Goal: Information Seeking & Learning: Compare options

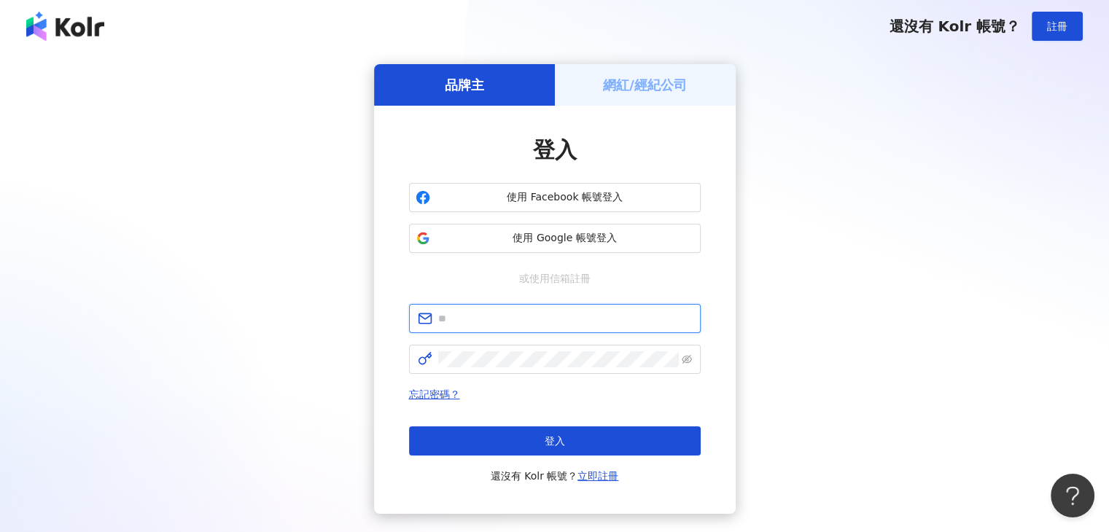
click at [498, 322] on input "text" at bounding box center [565, 319] width 254 height 16
click at [560, 320] on input "**********" at bounding box center [565, 319] width 254 height 16
type input "**********"
click button "登入" at bounding box center [555, 440] width 292 height 29
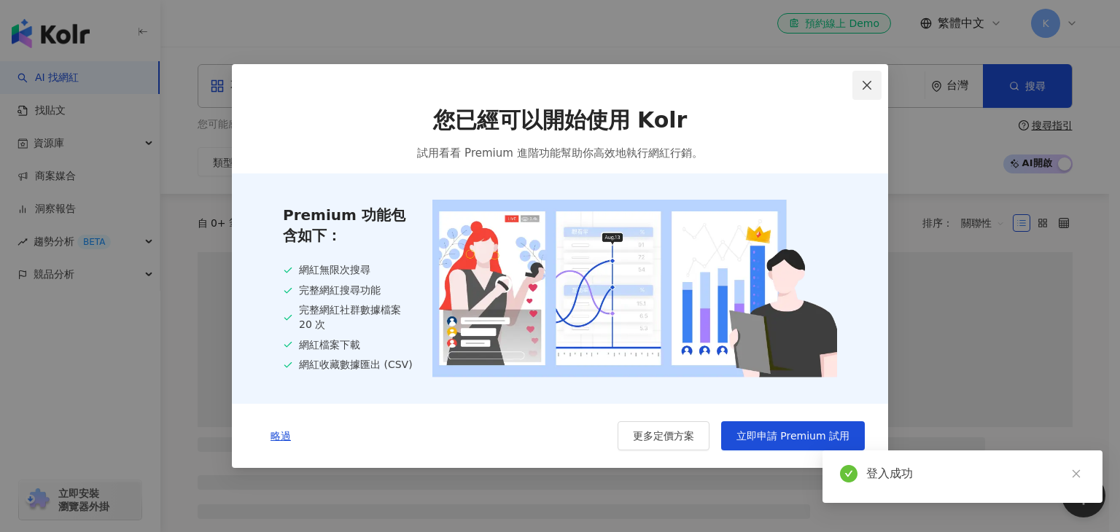
click at [869, 87] on icon "close" at bounding box center [867, 85] width 12 height 12
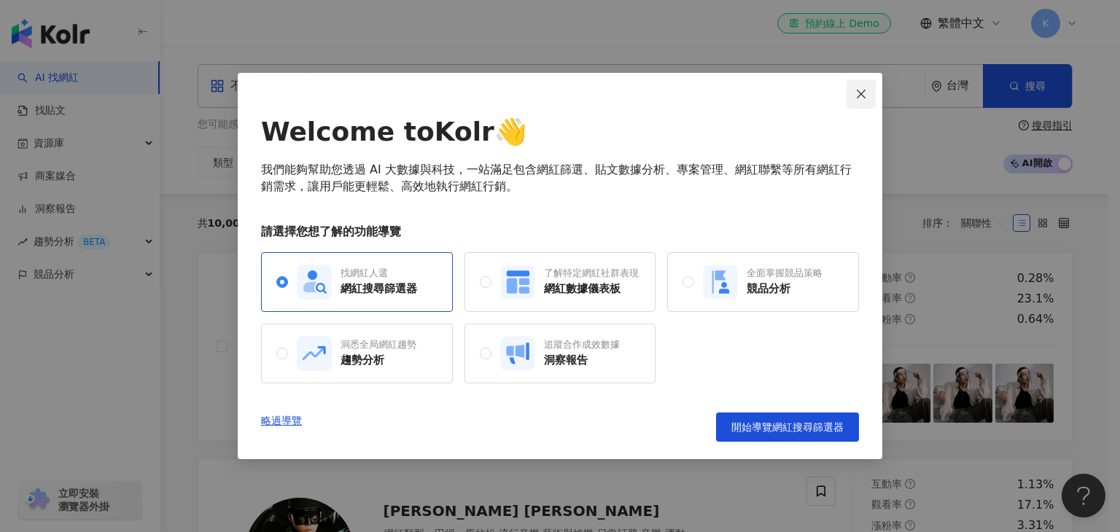
click at [857, 88] on icon "close" at bounding box center [861, 94] width 12 height 12
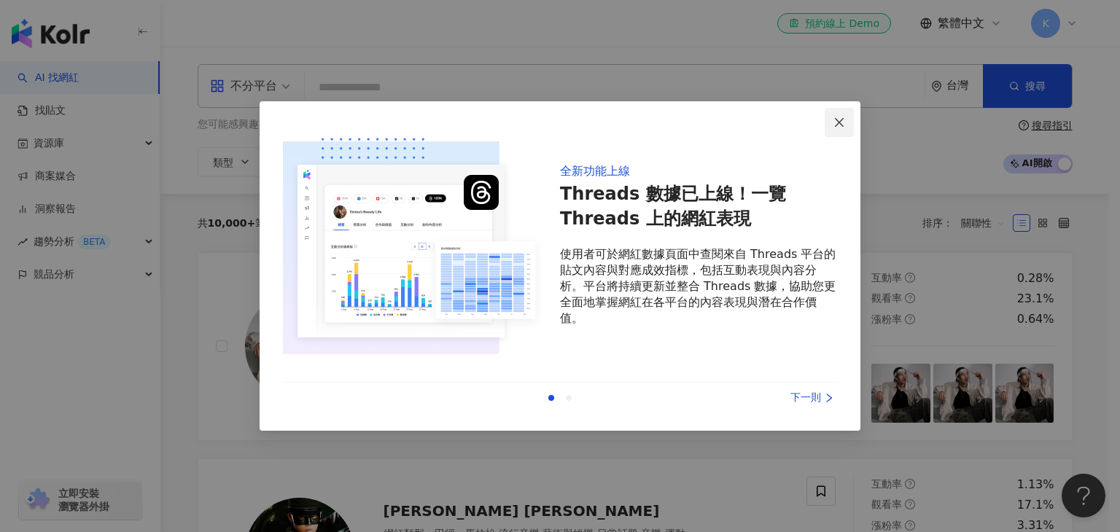
click at [837, 119] on icon "close" at bounding box center [839, 121] width 9 height 9
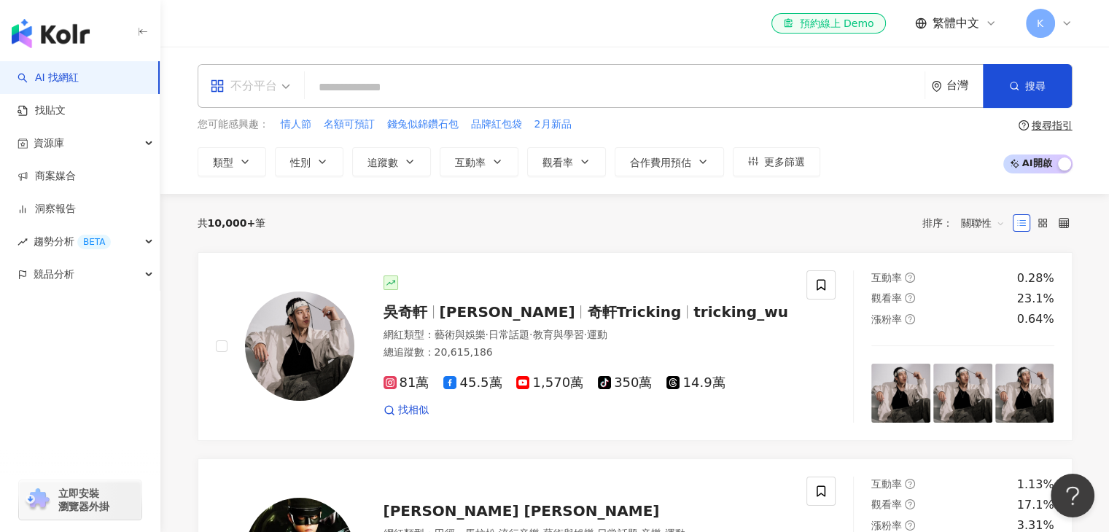
click at [276, 94] on span "不分平台" at bounding box center [250, 85] width 80 height 23
click at [764, 158] on span "更多篩選" at bounding box center [784, 162] width 41 height 12
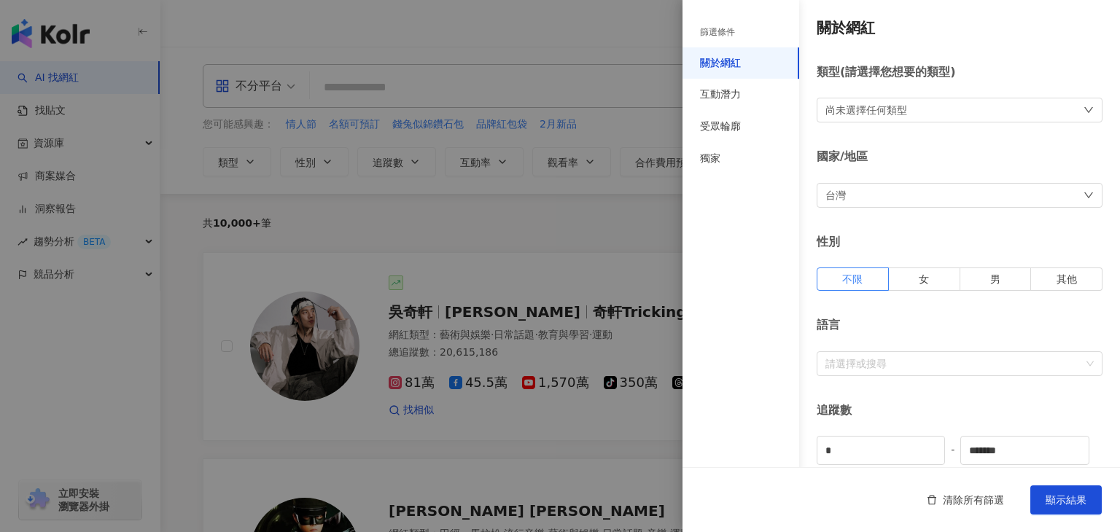
click at [901, 112] on div "尚未選擇任何類型" at bounding box center [866, 110] width 82 height 16
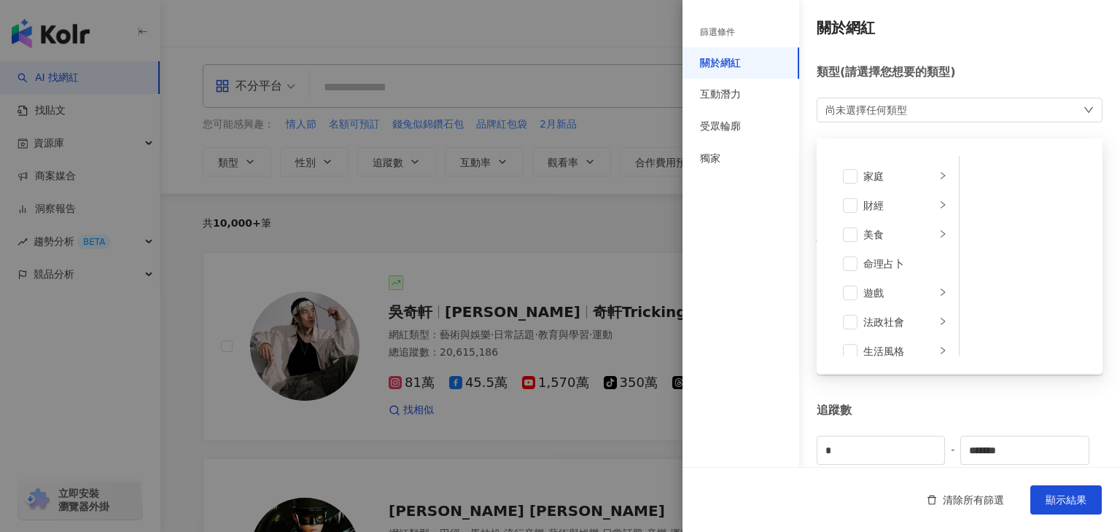
scroll to position [141, 0]
click at [854, 237] on span at bounding box center [850, 237] width 15 height 15
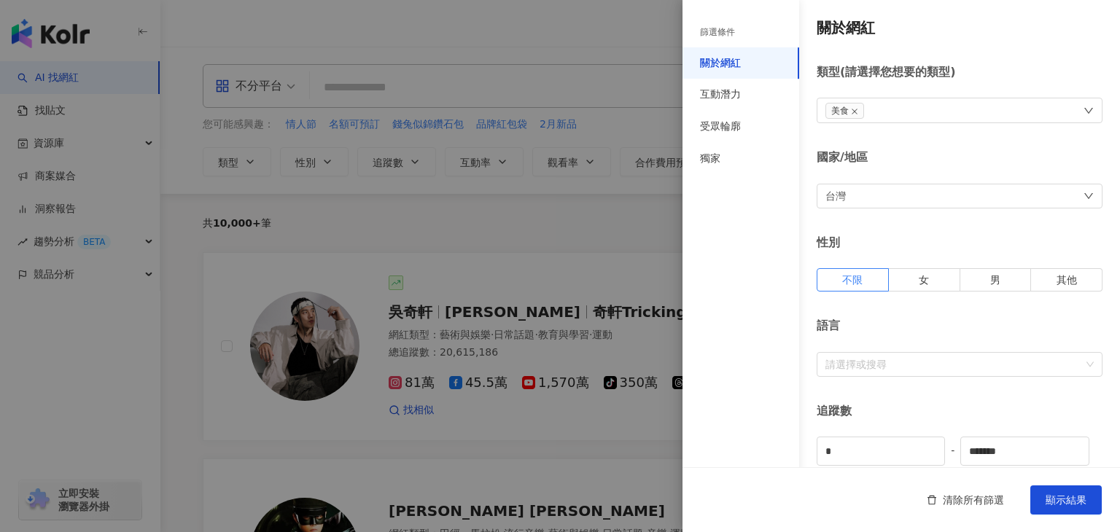
click at [1009, 406] on div "追蹤數" at bounding box center [960, 411] width 286 height 16
click at [919, 274] on span "女" at bounding box center [924, 280] width 10 height 12
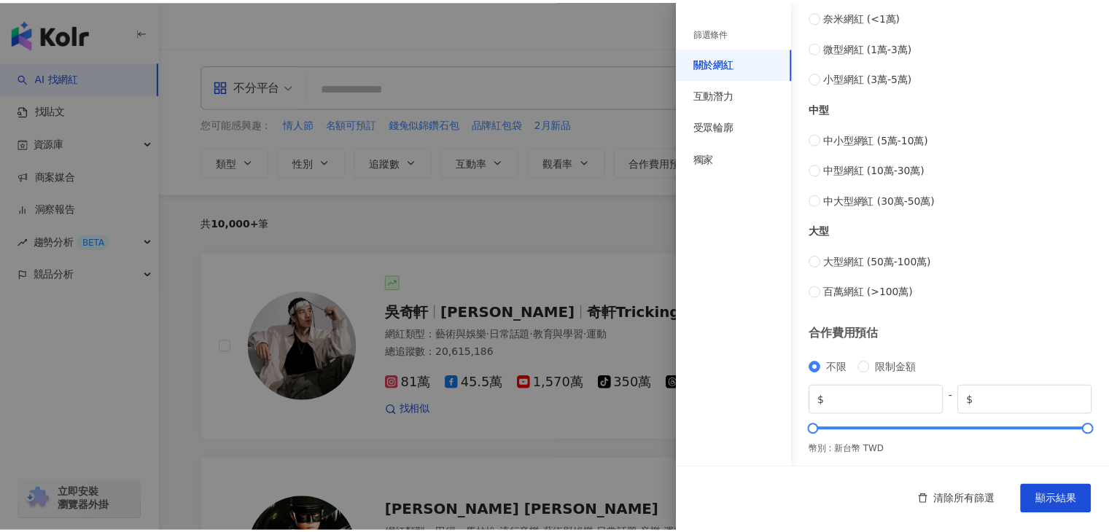
scroll to position [567, 0]
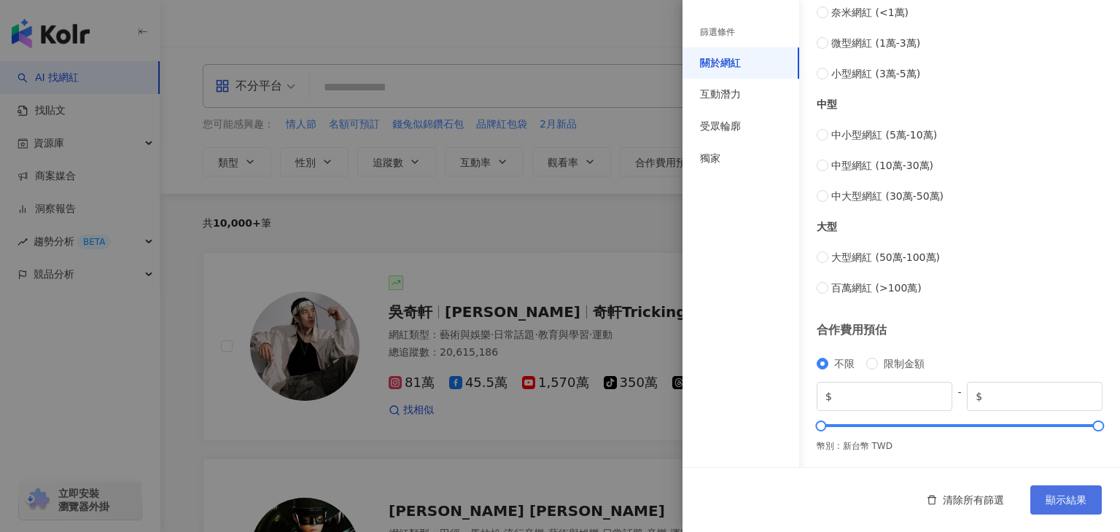
click at [1071, 499] on span "顯示結果" at bounding box center [1065, 500] width 41 height 12
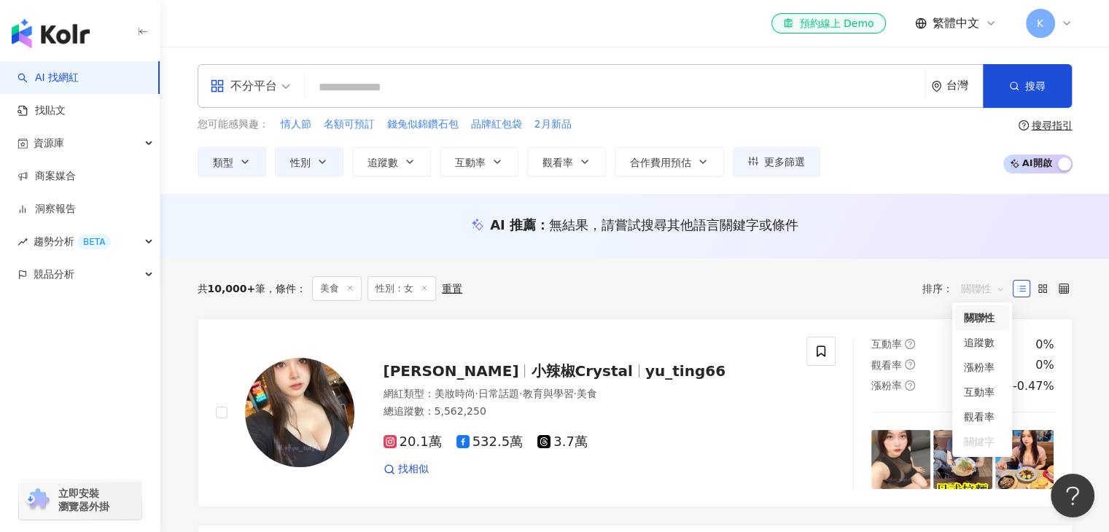
click at [970, 295] on span "關聯性" at bounding box center [983, 288] width 44 height 23
click at [984, 397] on div "互動率" at bounding box center [982, 392] width 36 height 16
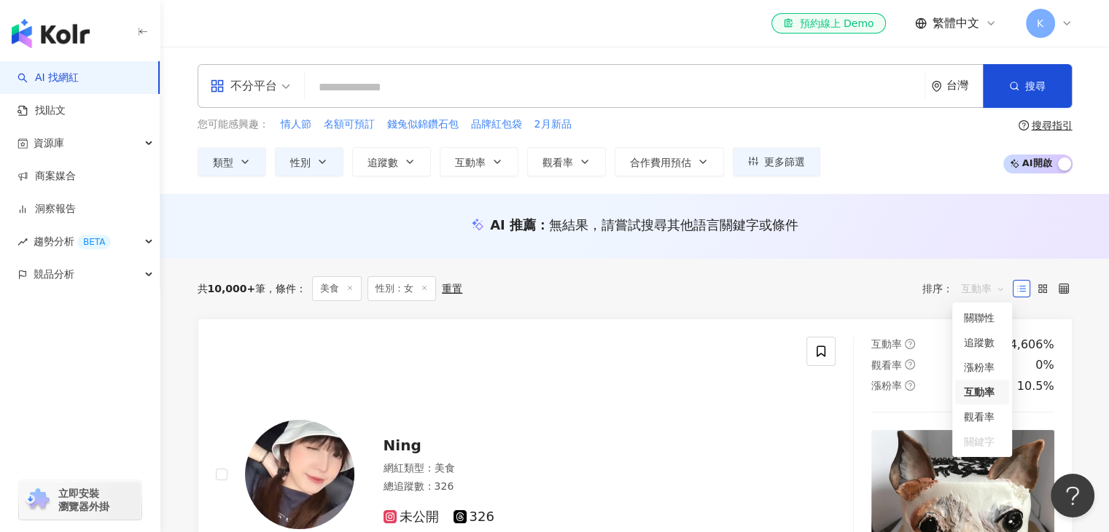
click at [989, 291] on span "互動率" at bounding box center [983, 288] width 44 height 23
click at [986, 346] on div "追蹤數" at bounding box center [982, 343] width 36 height 16
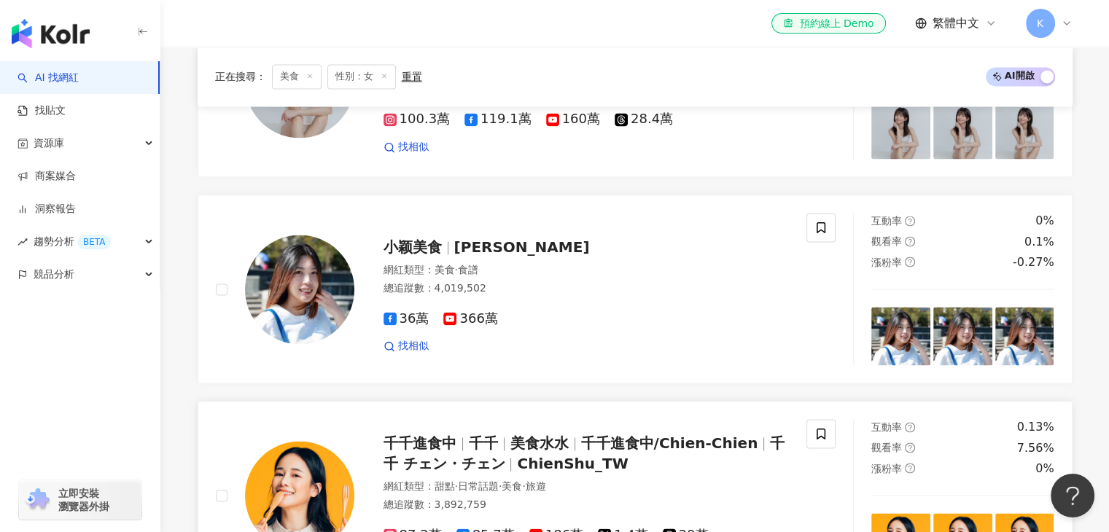
scroll to position [2479, 0]
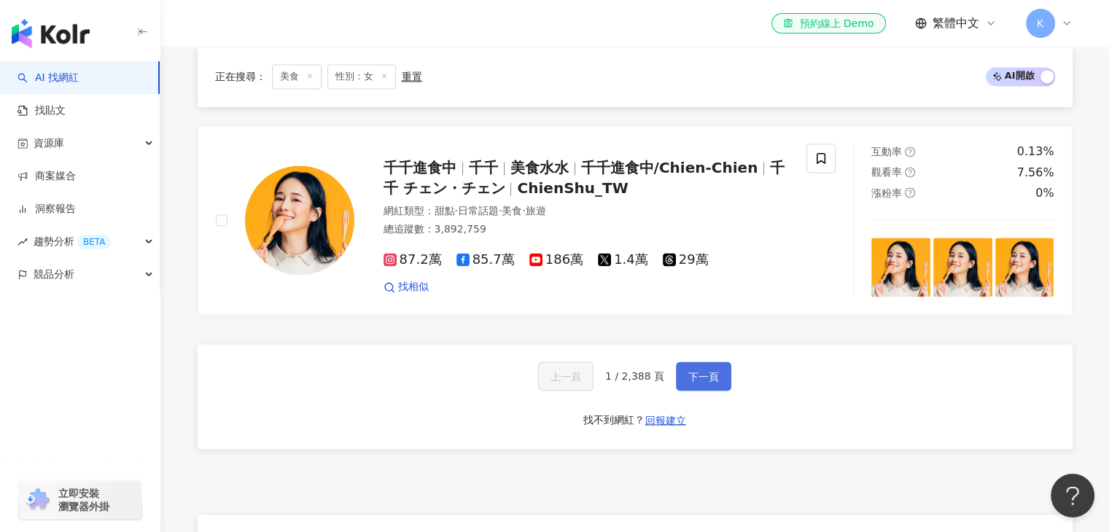
click at [710, 370] on span "下一頁" at bounding box center [703, 376] width 31 height 12
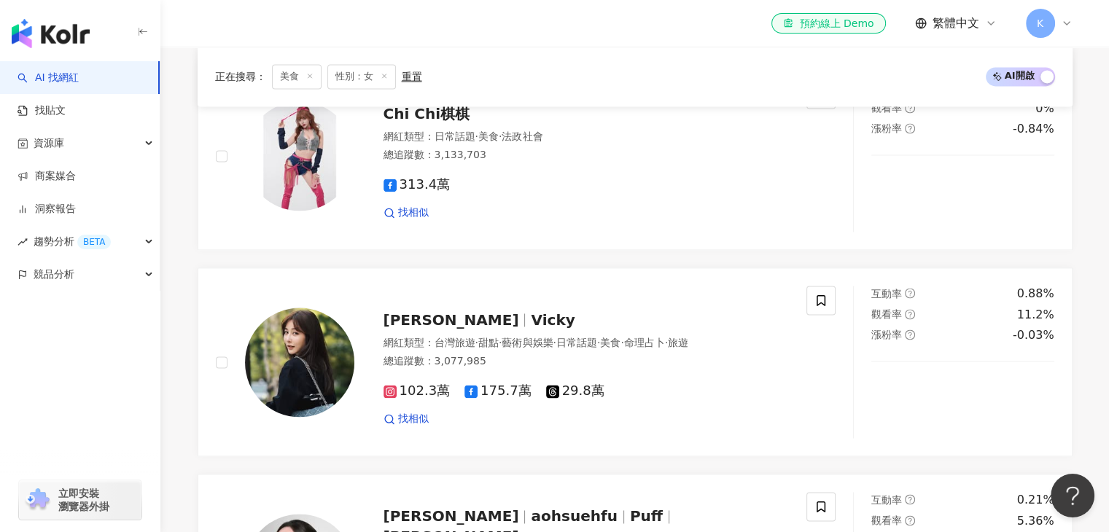
scroll to position [2552, 0]
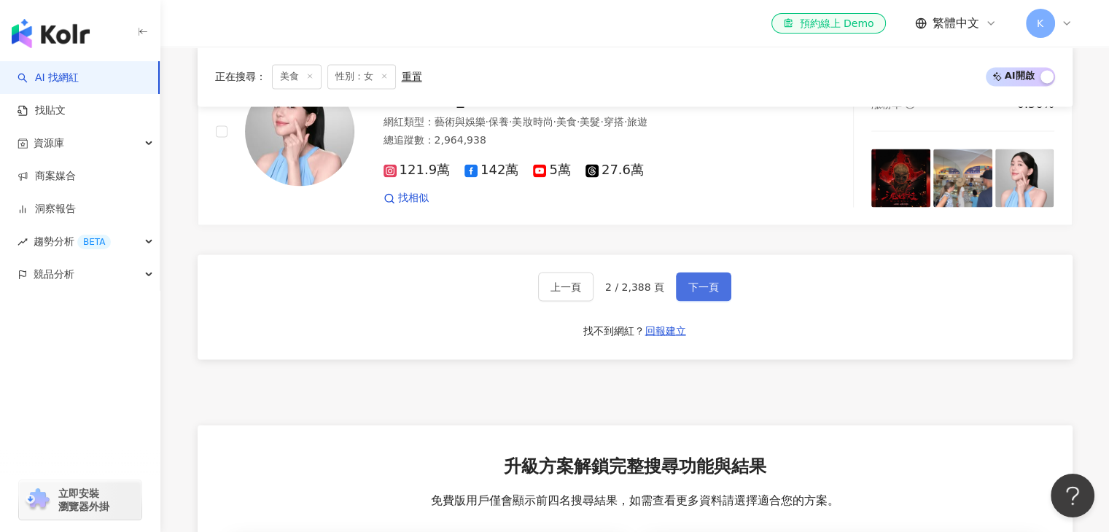
click at [711, 281] on span "下一頁" at bounding box center [703, 287] width 31 height 12
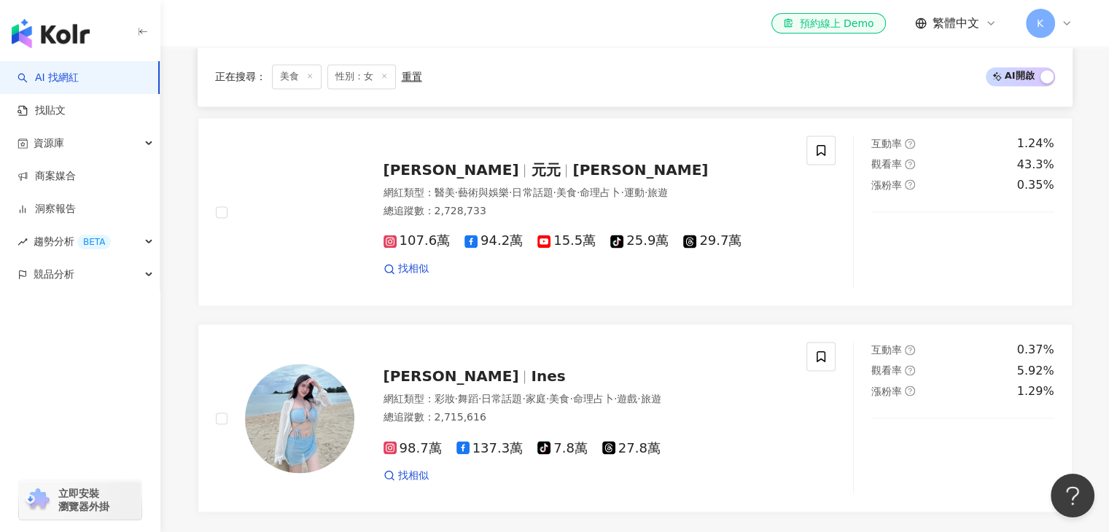
scroll to position [2625, 0]
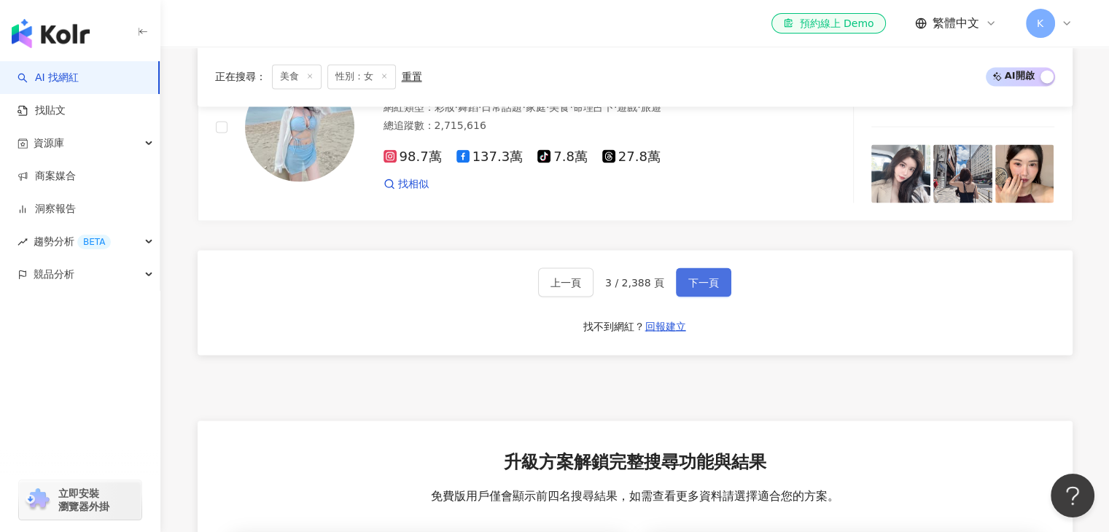
click at [694, 268] on button "下一頁" at bounding box center [703, 282] width 55 height 29
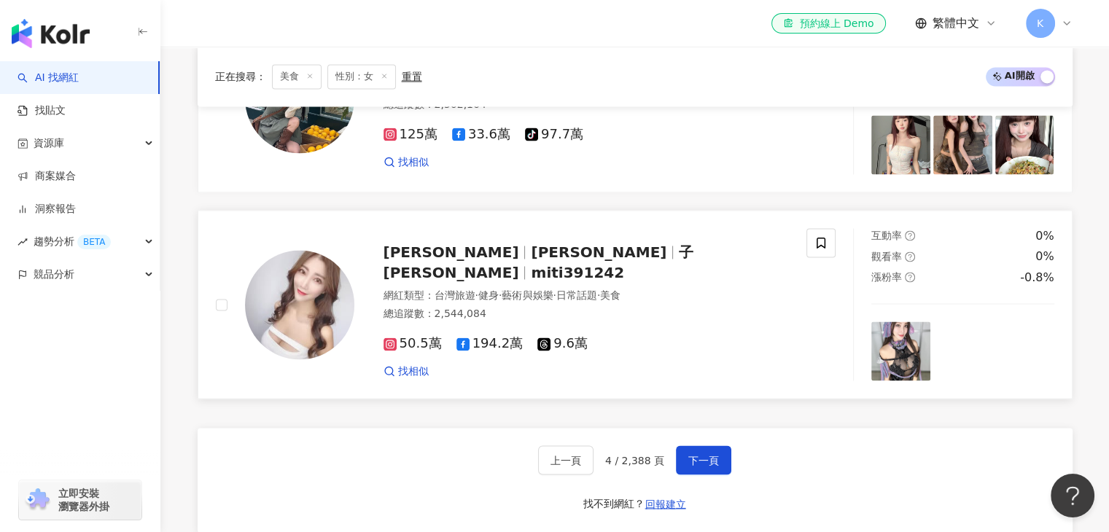
scroll to position [2479, 0]
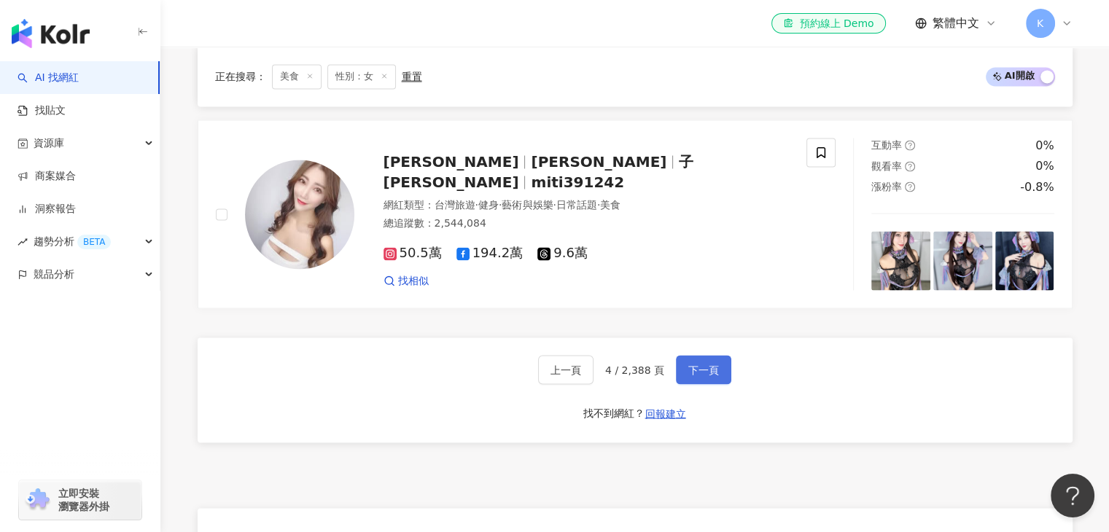
click at [719, 357] on button "下一頁" at bounding box center [703, 369] width 55 height 29
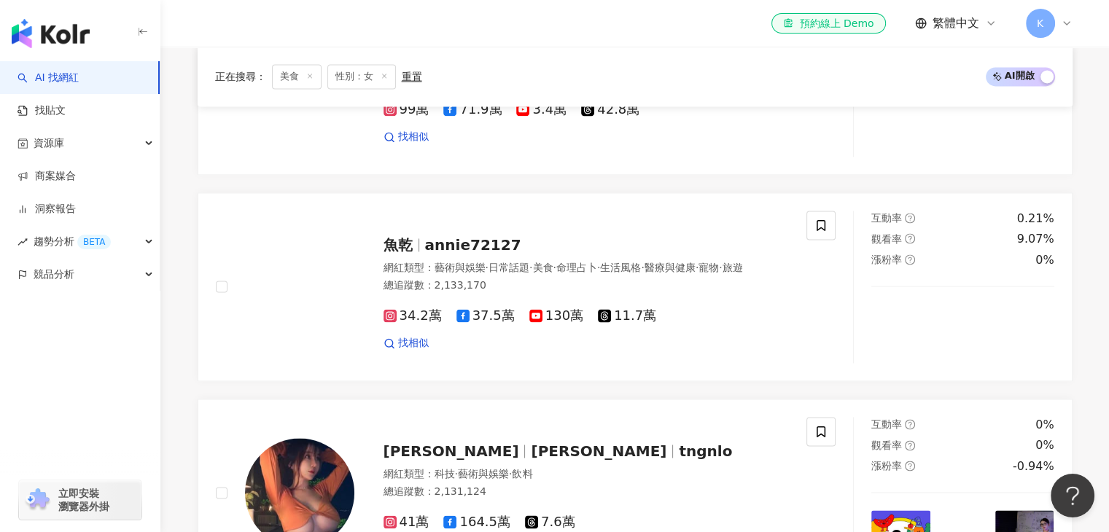
scroll to position [2237, 0]
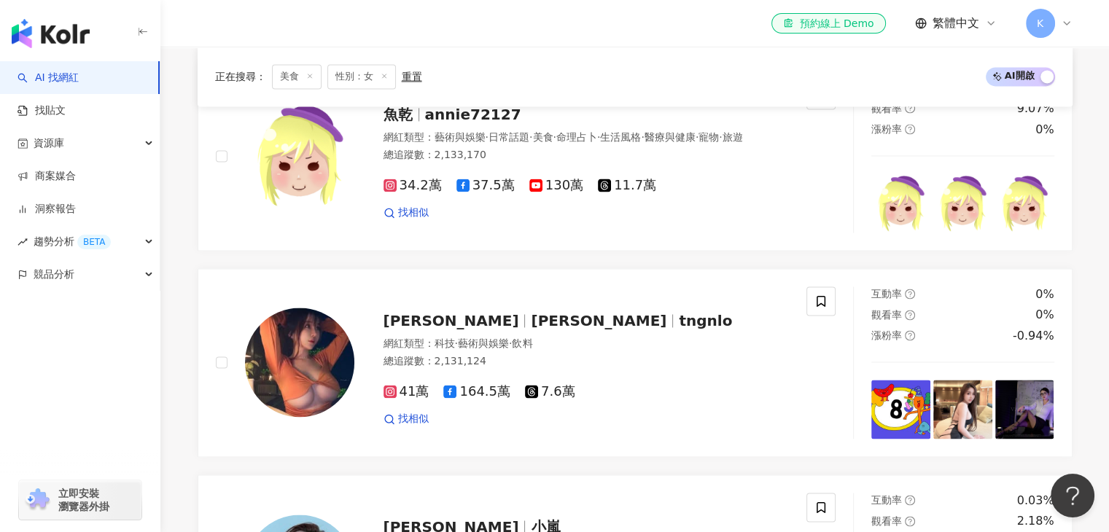
click at [708, 44] on div "el-icon-cs 預約線上 Demo 繁體中文 K" at bounding box center [635, 23] width 875 height 47
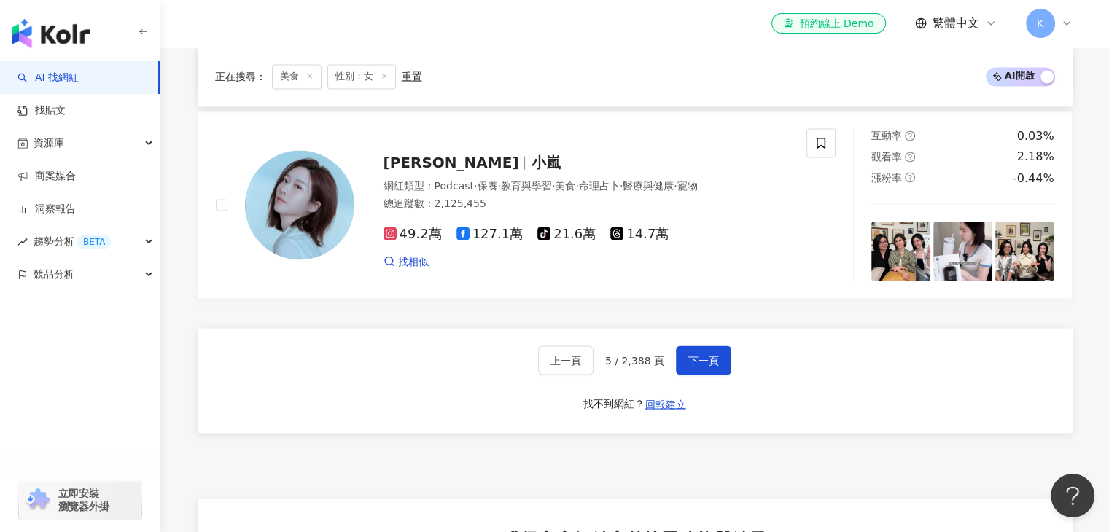
click at [729, 61] on div "正在搜尋 ： 美食 性別：女 重置 AI 開啟 AI 關閉" at bounding box center [635, 77] width 875 height 60
click at [547, 30] on div "el-icon-cs 預約線上 Demo 繁體中文 K" at bounding box center [635, 23] width 875 height 47
